Goal: Check status

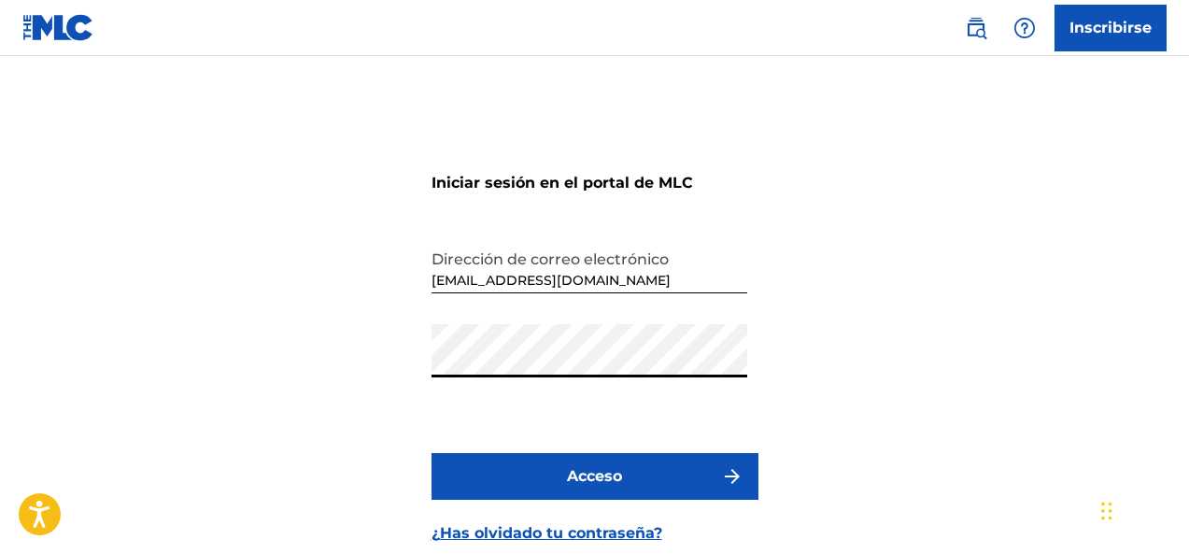
click at [604, 479] on font "Acceso" at bounding box center [594, 476] width 55 height 18
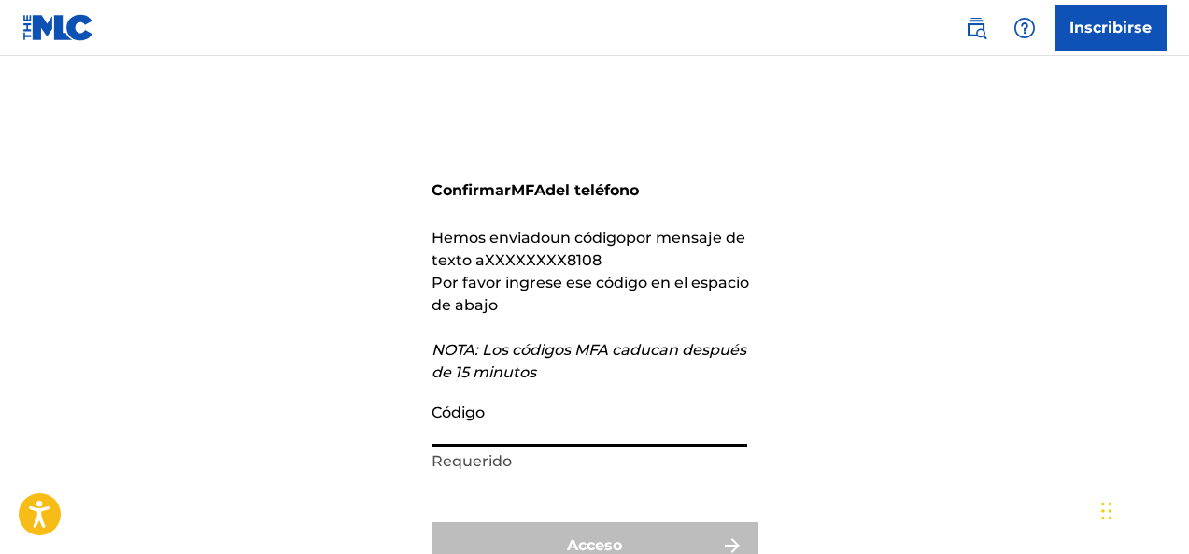
click at [497, 443] on input "Código" at bounding box center [589, 419] width 316 height 53
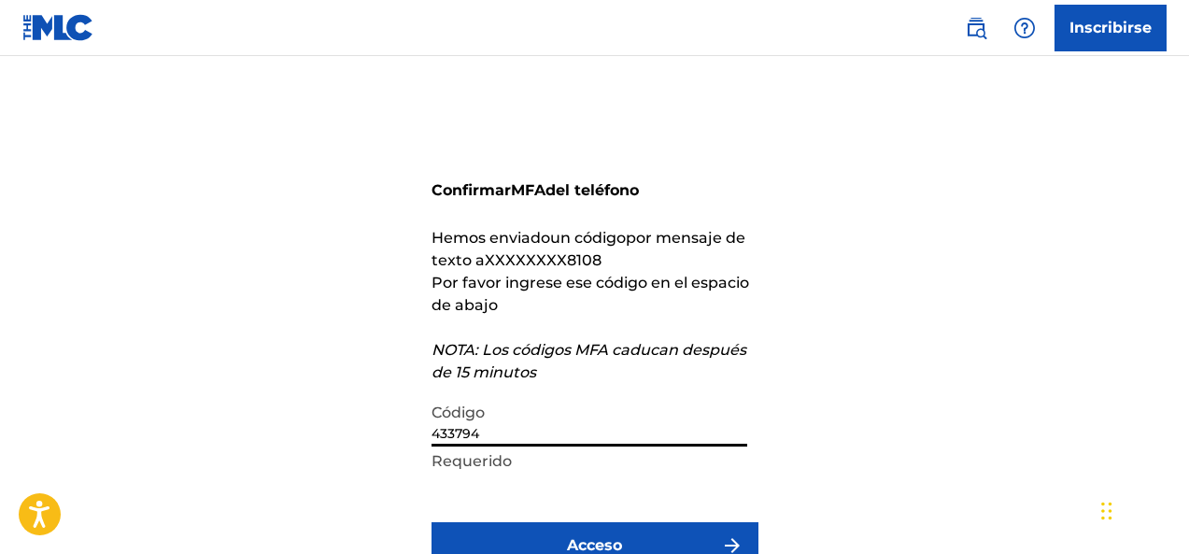
type input "433794"
click at [570, 536] on font "Acceso" at bounding box center [594, 545] width 55 height 18
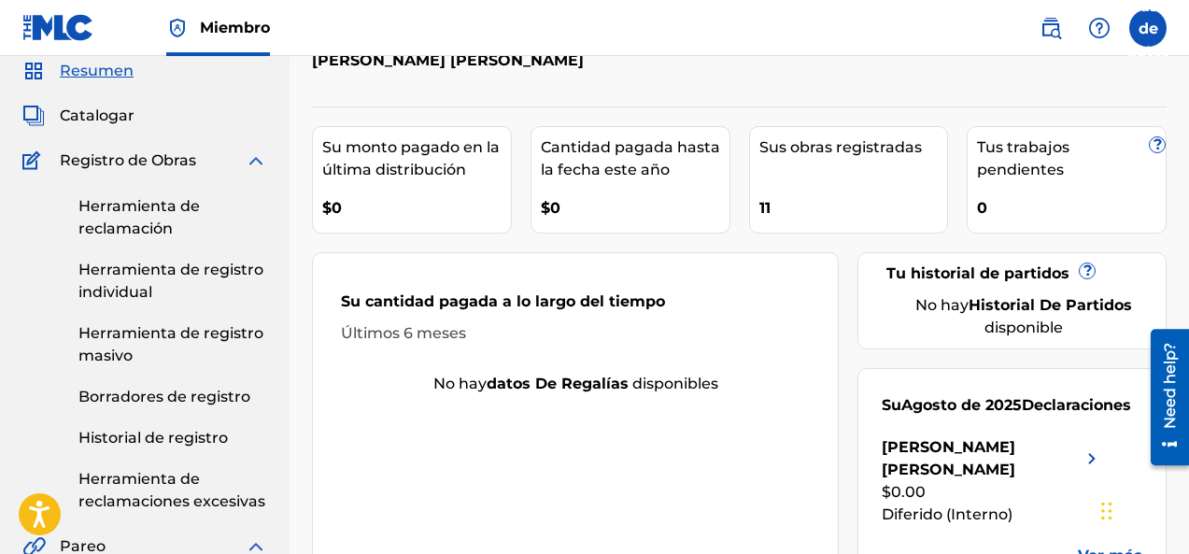
scroll to position [156, 0]
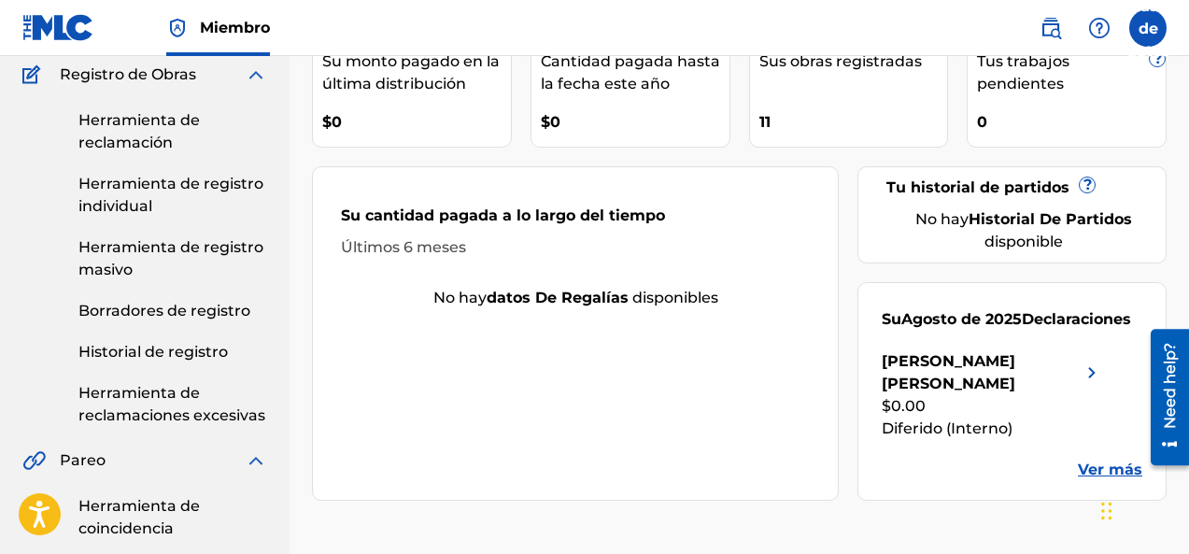
click at [1055, 395] on div "$0.00" at bounding box center [991, 406] width 221 height 22
